Goal: Register for event/course

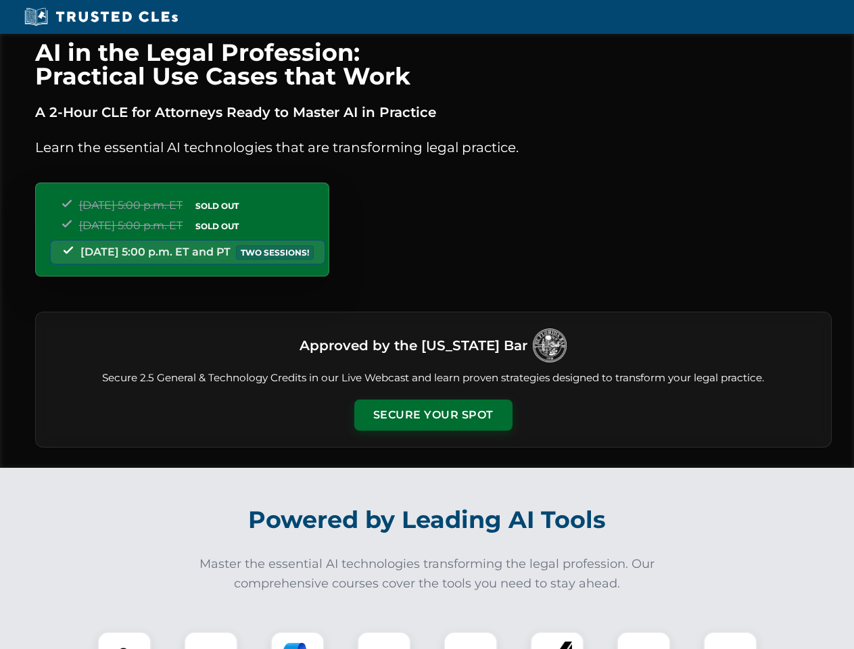
click at [433, 415] on button "Secure Your Spot" at bounding box center [433, 415] width 158 height 31
click at [124, 640] on img at bounding box center [124, 658] width 39 height 39
click at [211, 640] on div at bounding box center [211, 658] width 54 height 54
click at [297, 640] on div at bounding box center [297, 658] width 54 height 54
click at [384, 640] on img at bounding box center [384, 659] width 38 height 38
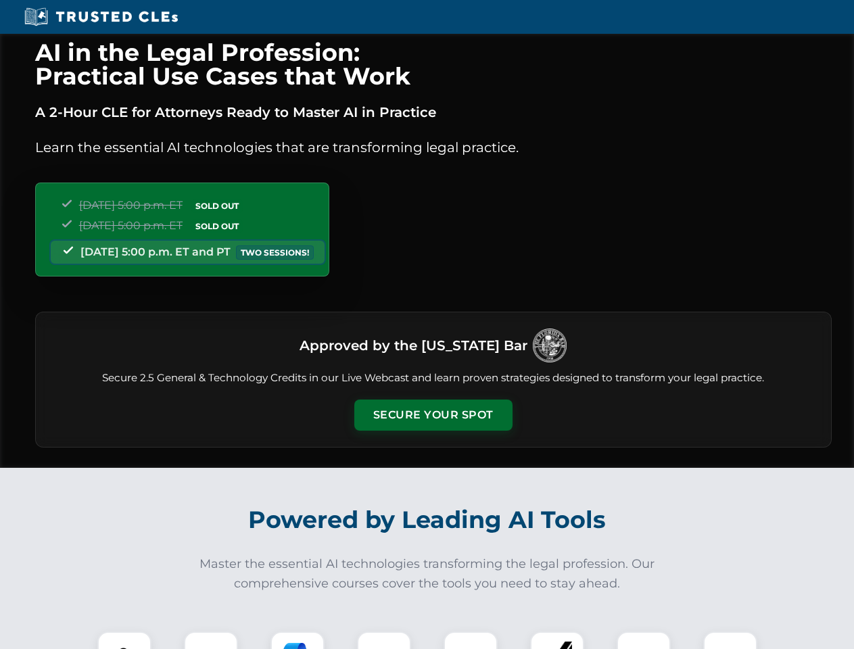
click at [471, 640] on div at bounding box center [470, 658] width 54 height 54
click at [557, 640] on div at bounding box center [557, 658] width 54 height 54
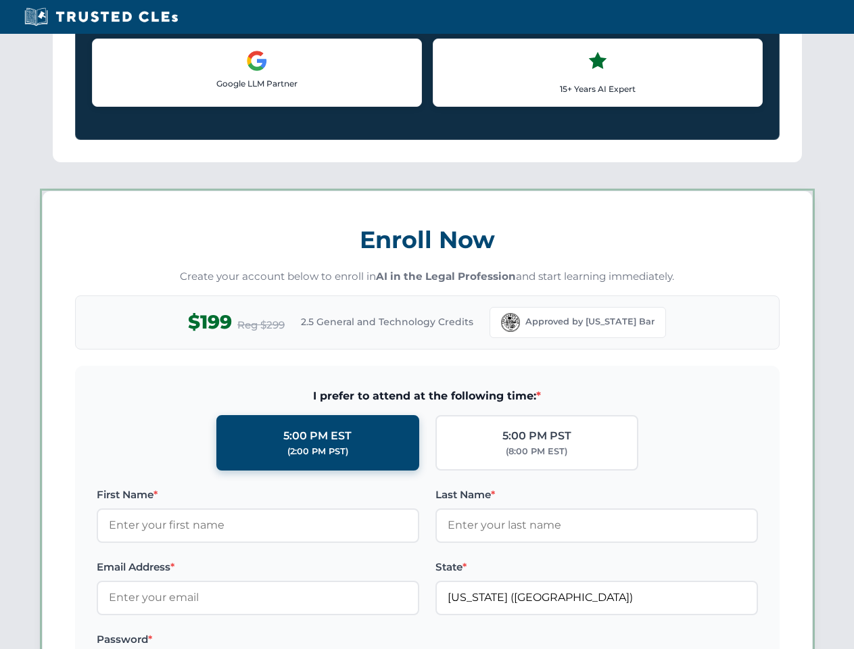
click at [730, 640] on label at bounding box center [596, 639] width 322 height 16
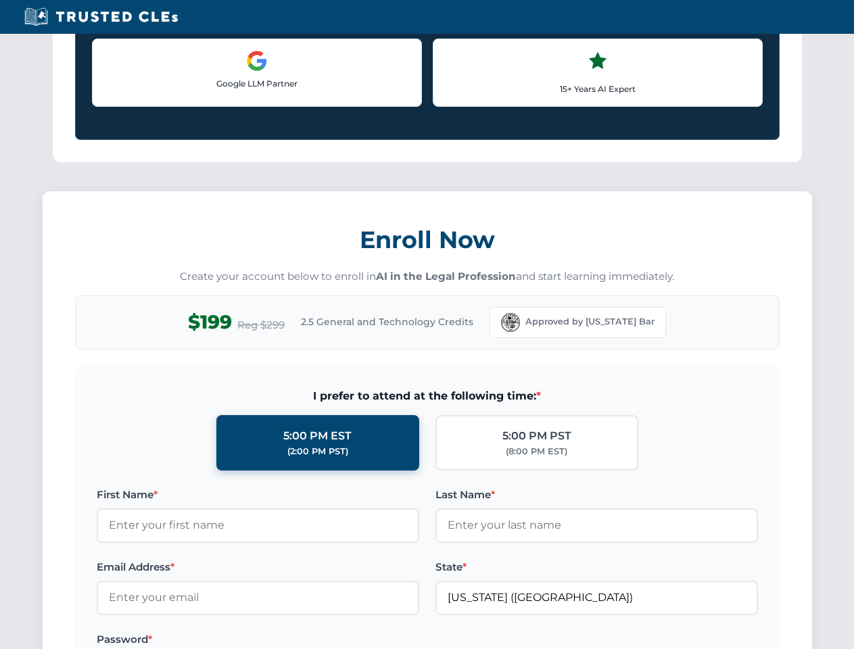
scroll to position [1172, 0]
